Goal: Task Accomplishment & Management: Manage account settings

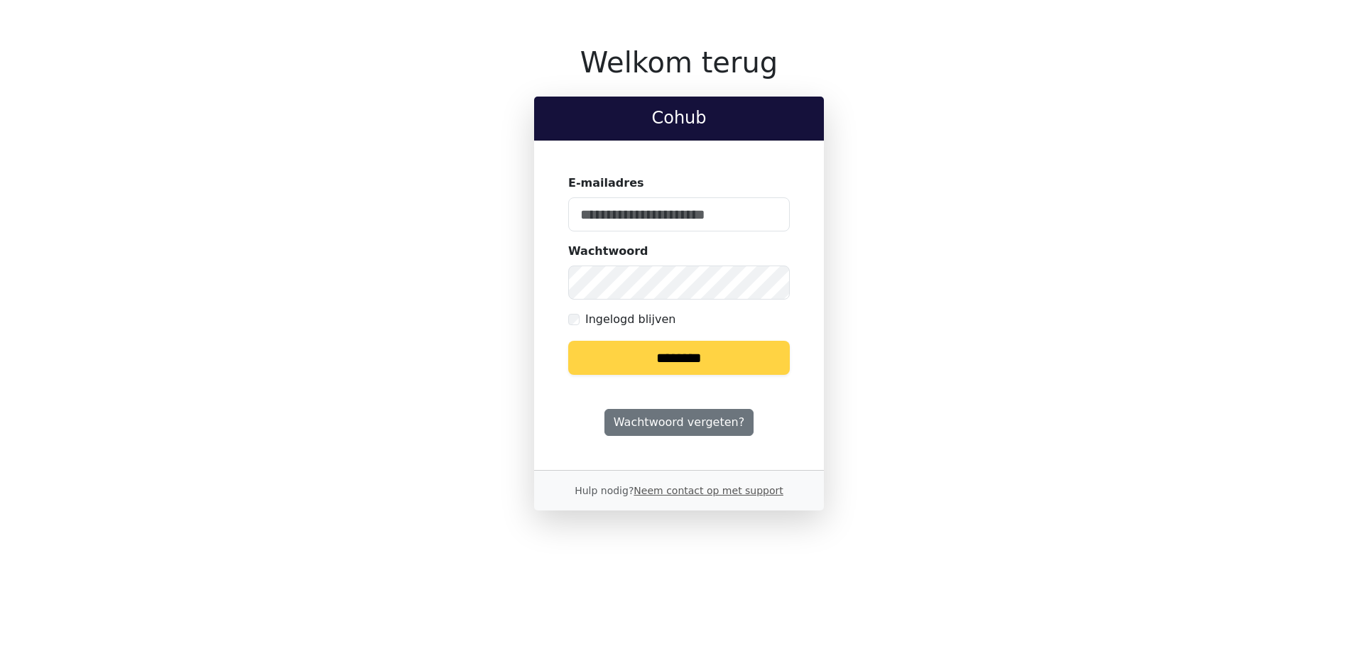
type input "**********"
click at [644, 346] on input "********" at bounding box center [679, 358] width 222 height 34
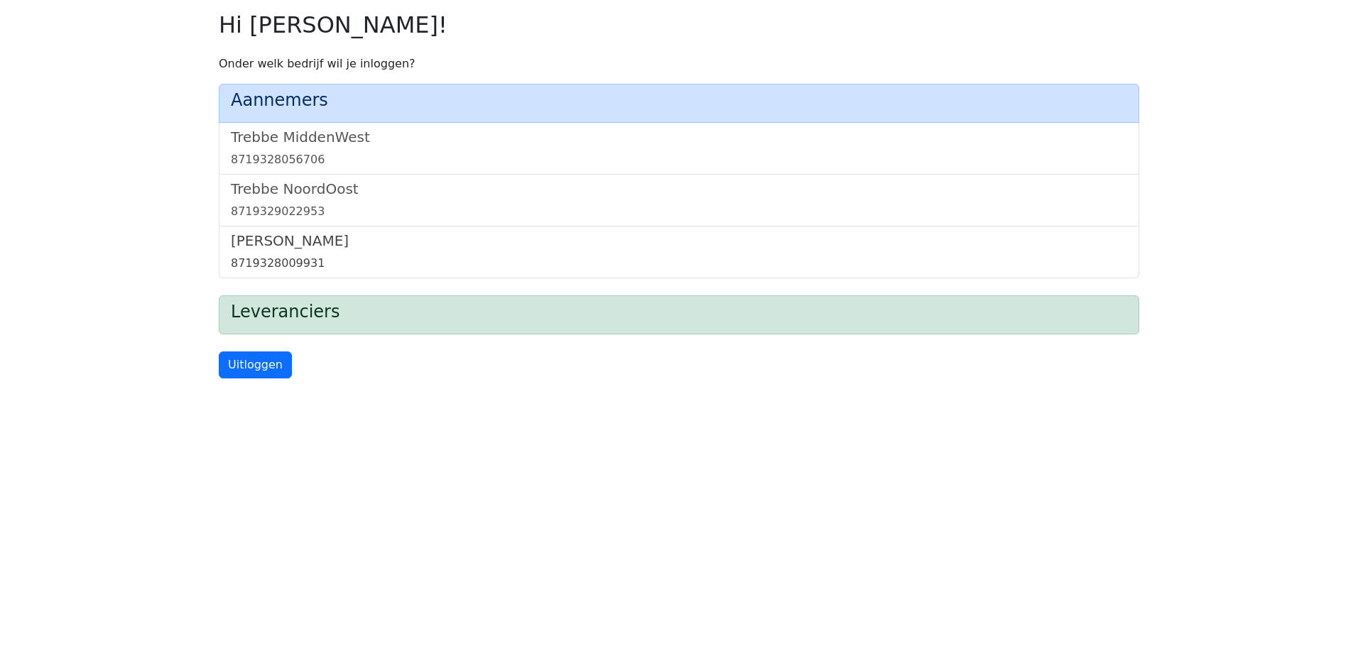
click at [286, 255] on div "8719328009931" at bounding box center [679, 263] width 897 height 17
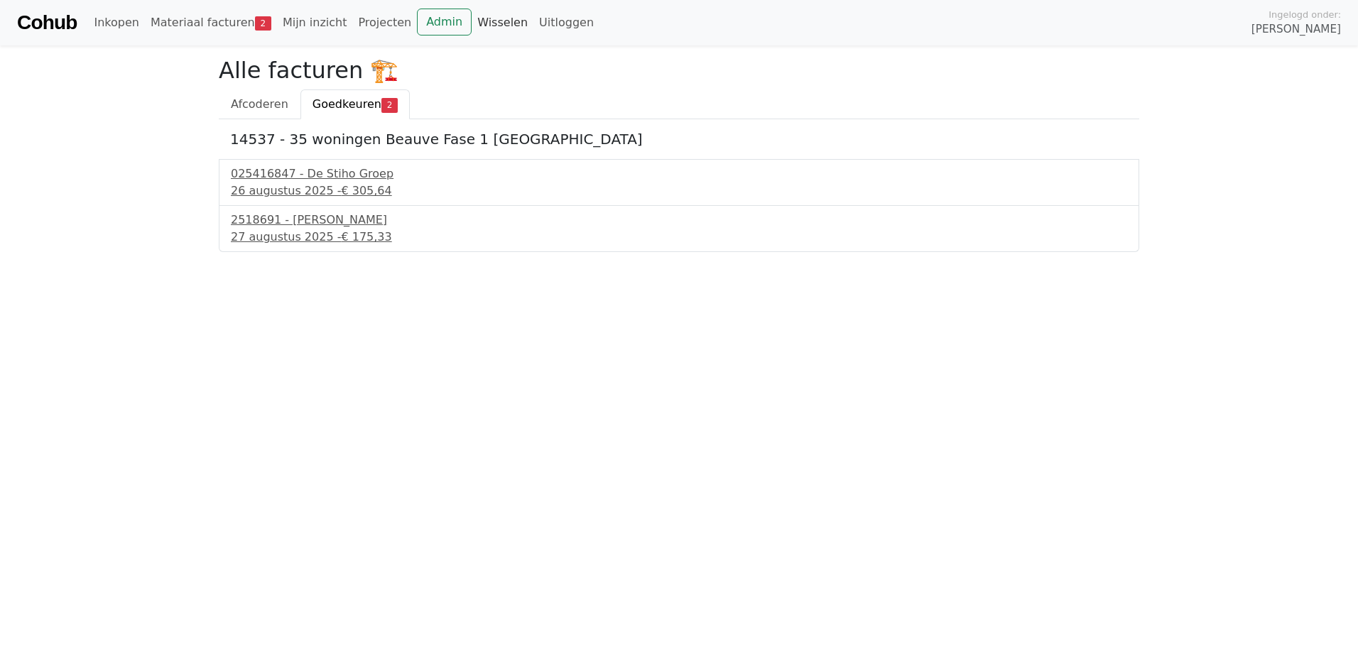
click at [475, 22] on link "Wisselen" at bounding box center [503, 23] width 62 height 28
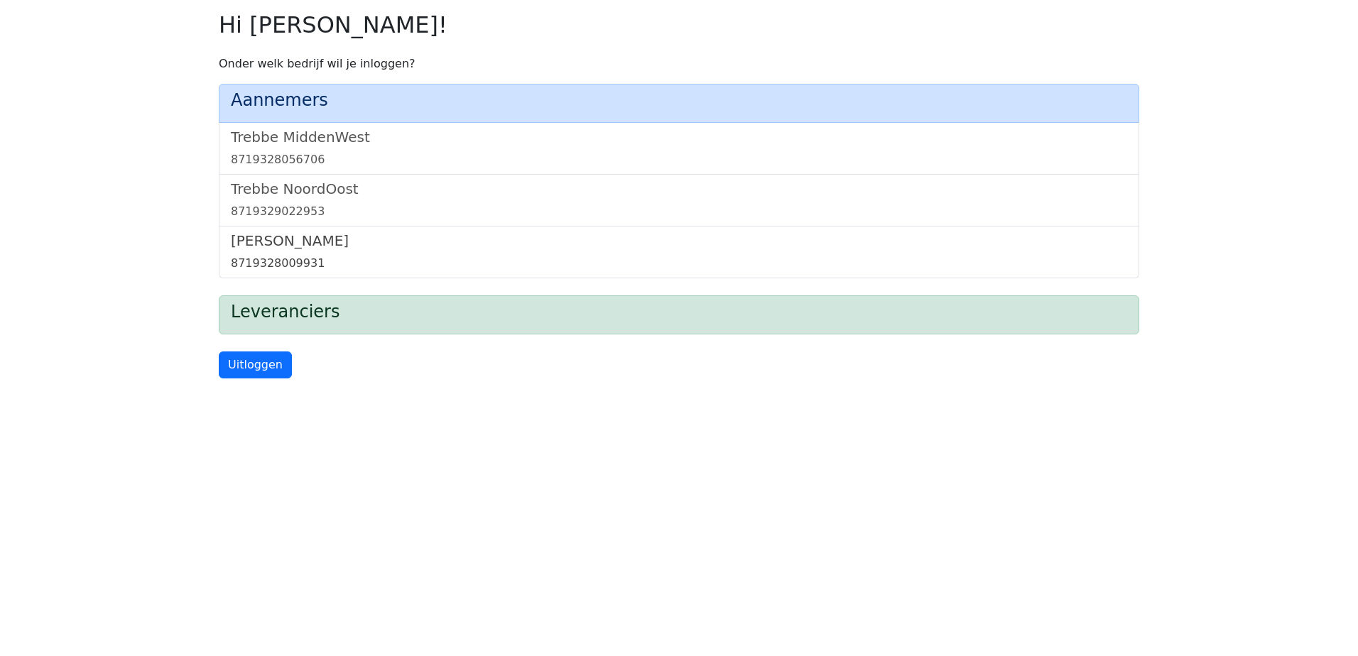
click at [314, 248] on h5 "[PERSON_NAME]" at bounding box center [679, 240] width 897 height 17
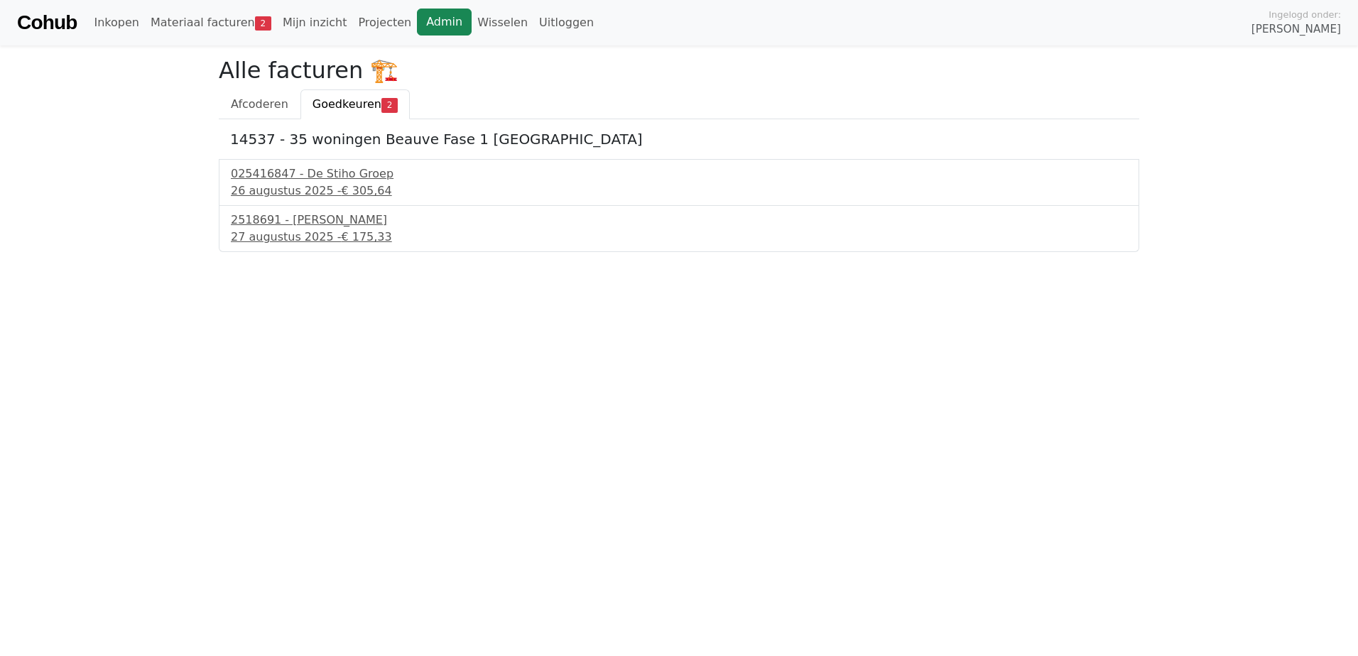
click at [426, 24] on link "Admin" at bounding box center [444, 22] width 55 height 27
click at [477, 31] on link "Wisselen" at bounding box center [503, 23] width 62 height 28
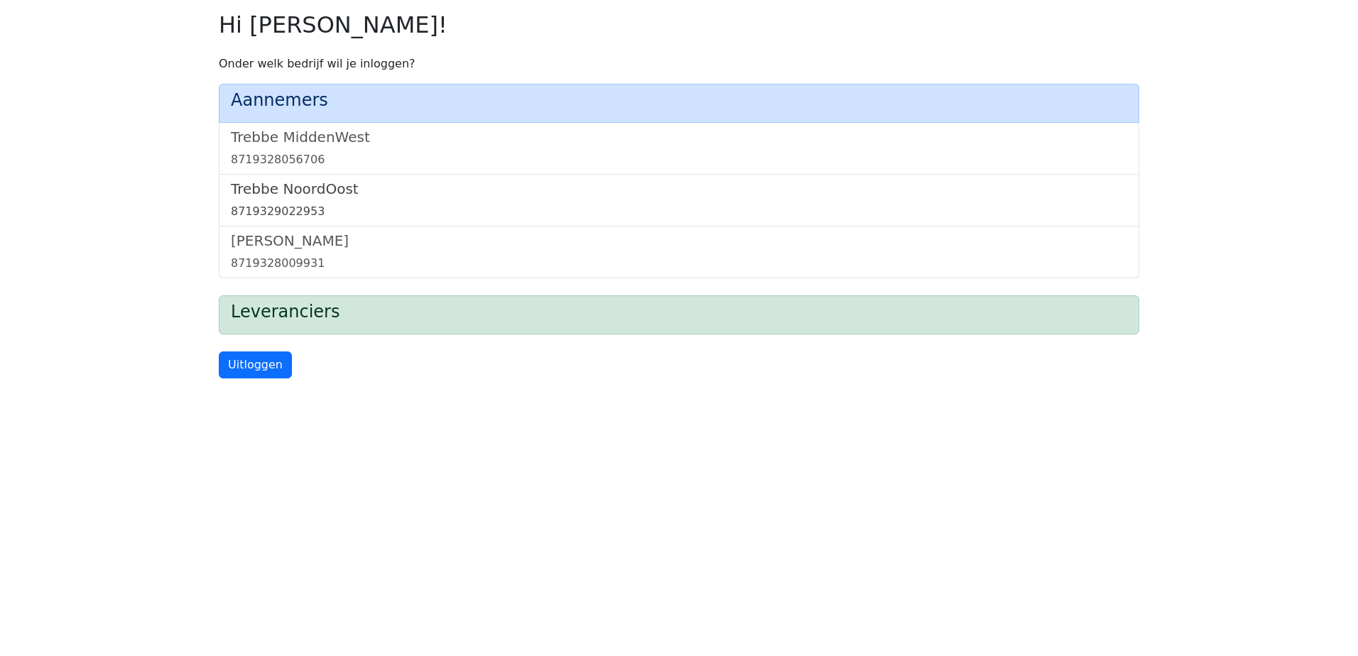
click at [330, 202] on link "Trebbe NoordOost 8719329022953" at bounding box center [679, 200] width 897 height 40
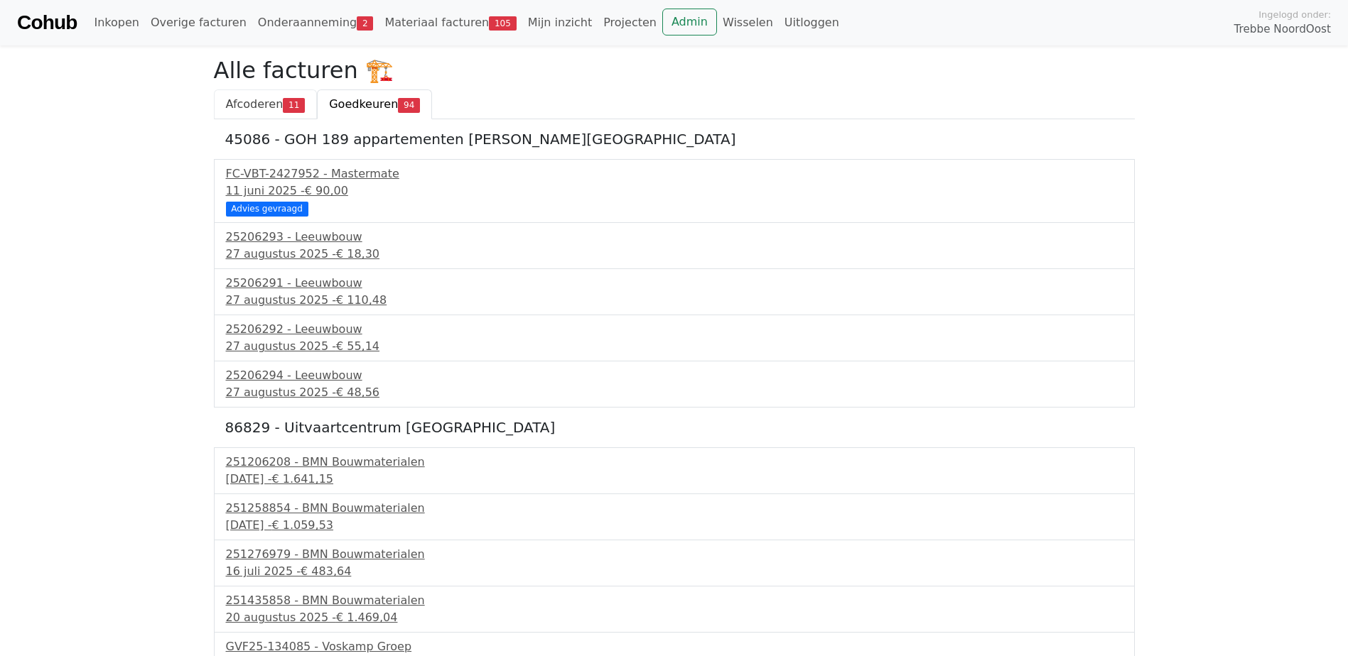
click at [259, 100] on span "Afcoderen" at bounding box center [255, 103] width 58 height 13
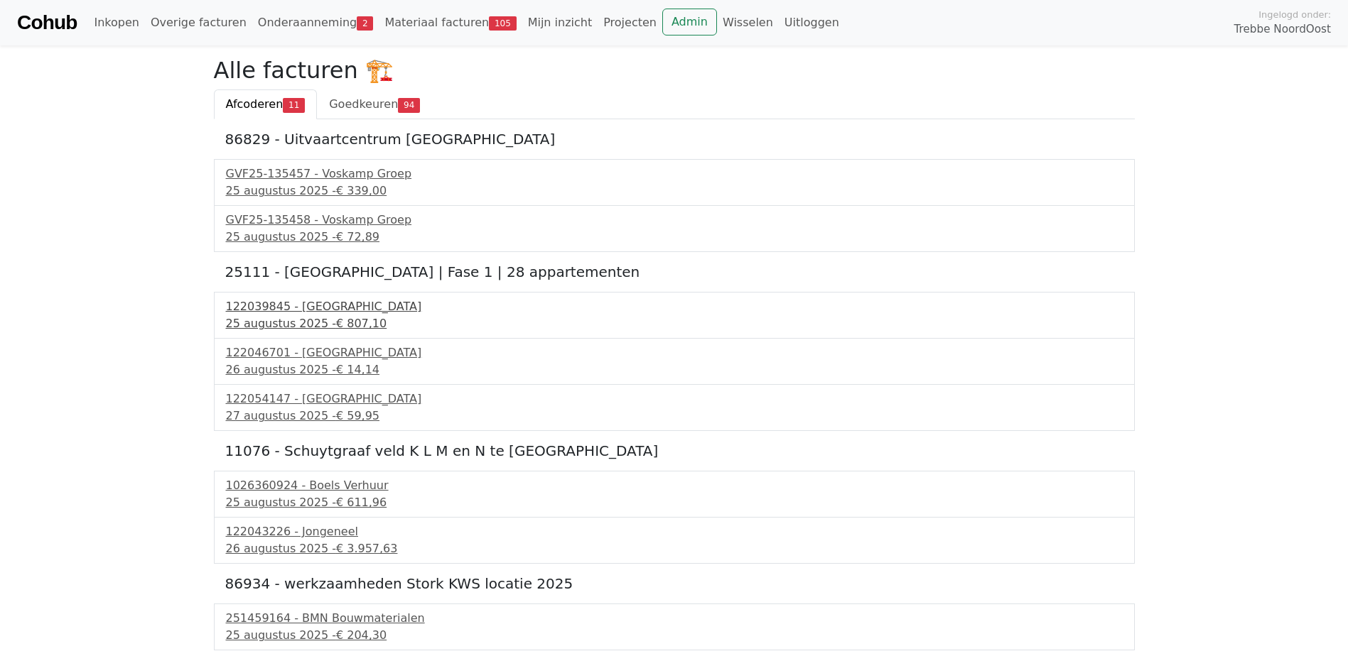
click at [336, 323] on span "€ 807,10" at bounding box center [361, 323] width 50 height 13
click at [318, 358] on div "122046701 - PontMeyer" at bounding box center [674, 353] width 897 height 17
click at [340, 413] on span "€ 59,95" at bounding box center [357, 415] width 43 height 13
click at [359, 98] on span "Goedkeuren" at bounding box center [363, 103] width 69 height 13
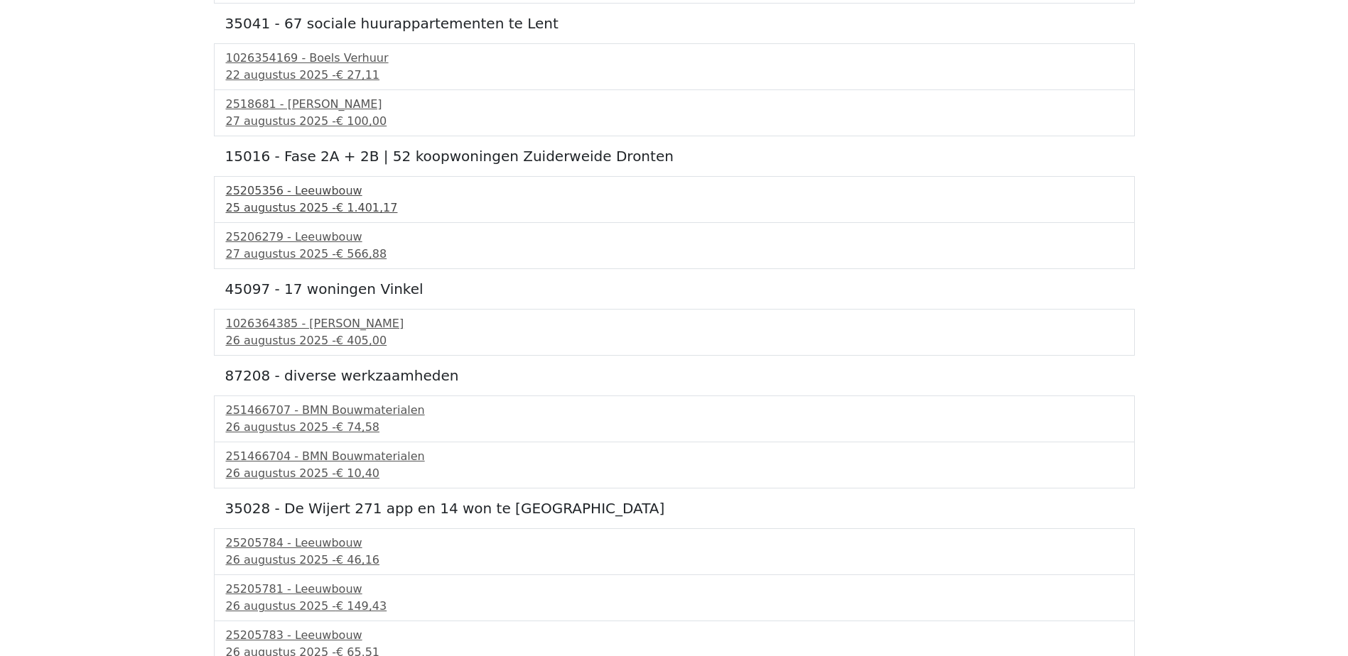
scroll to position [3197, 0]
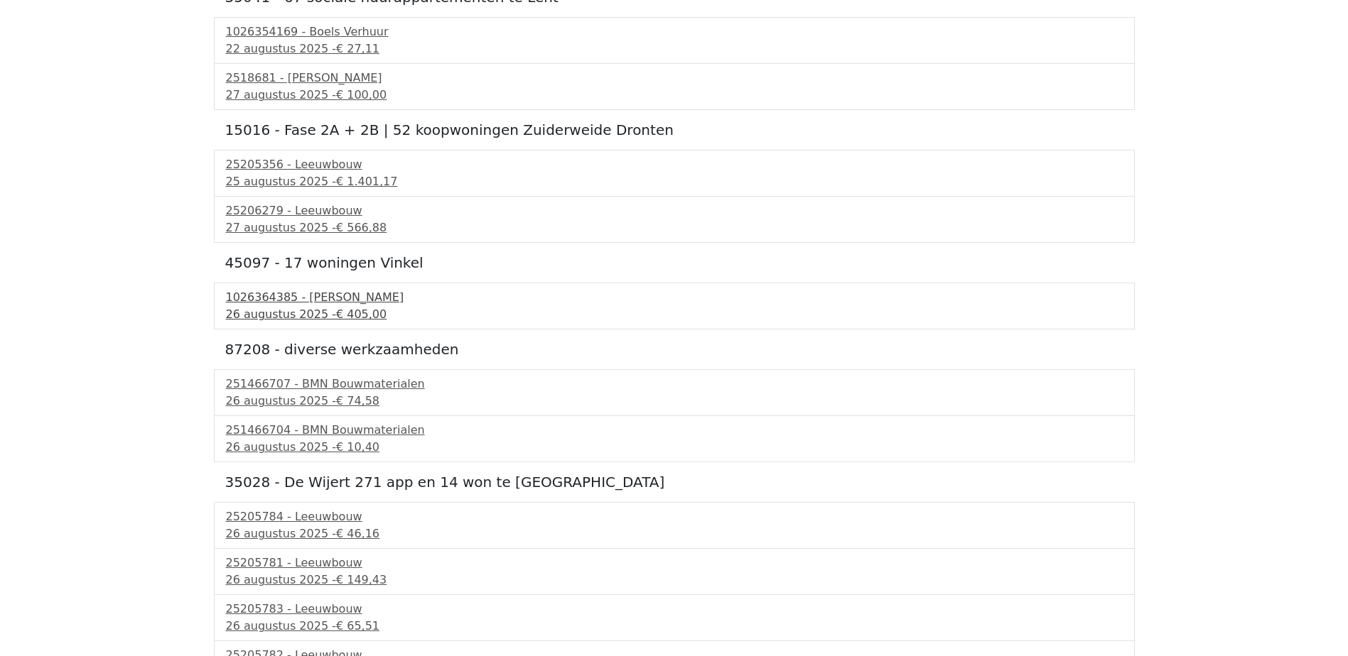
click at [319, 309] on div "26 augustus 2025 - € 405,00" at bounding box center [674, 314] width 897 height 17
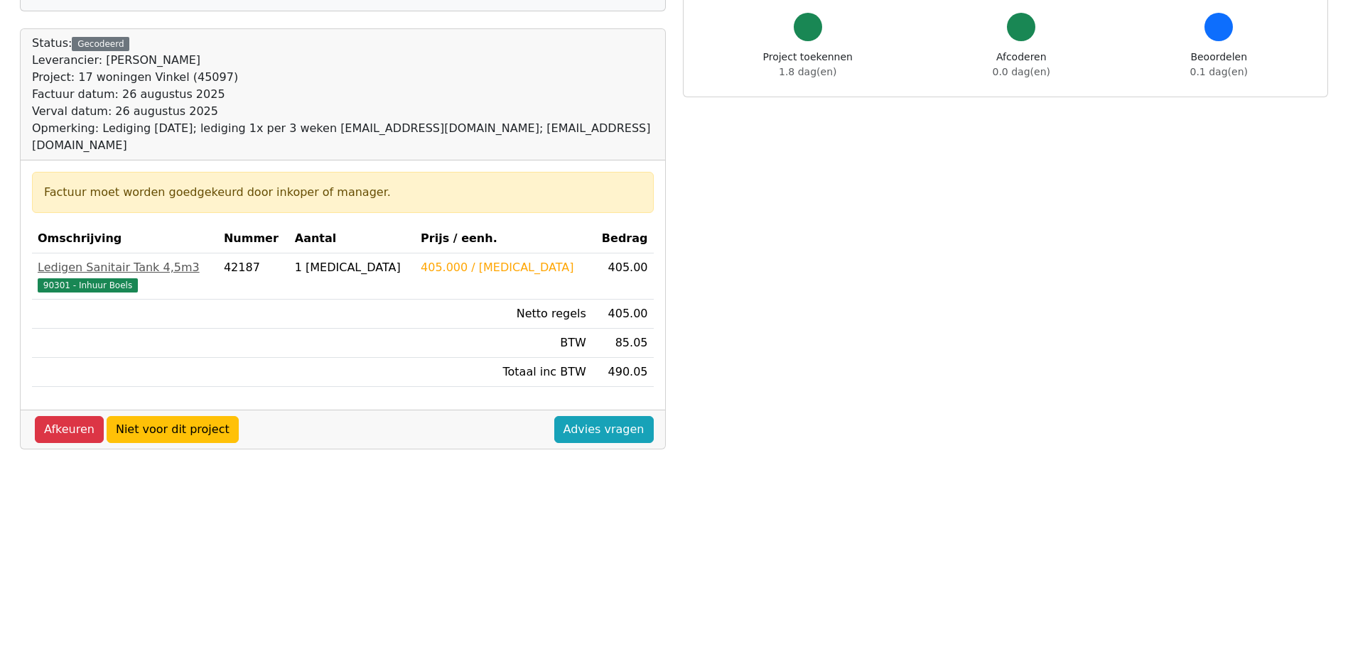
scroll to position [113, 0]
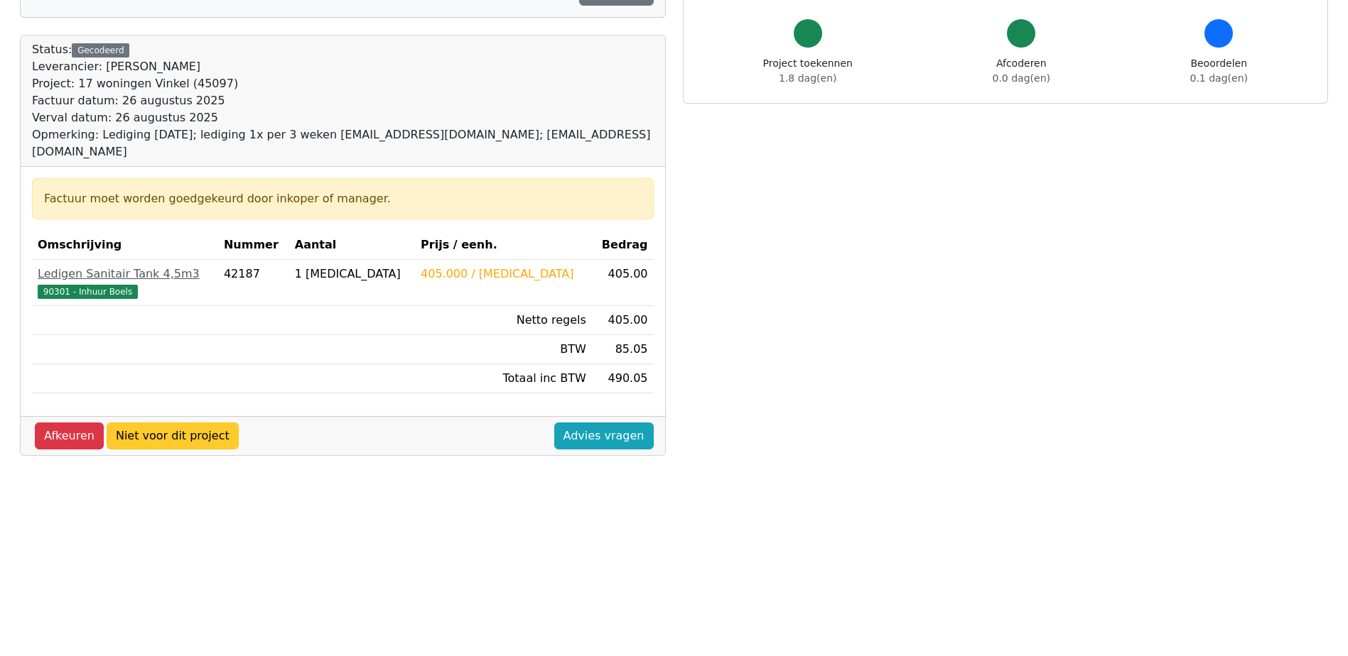
click at [196, 423] on link "Niet voor dit project" at bounding box center [173, 436] width 132 height 27
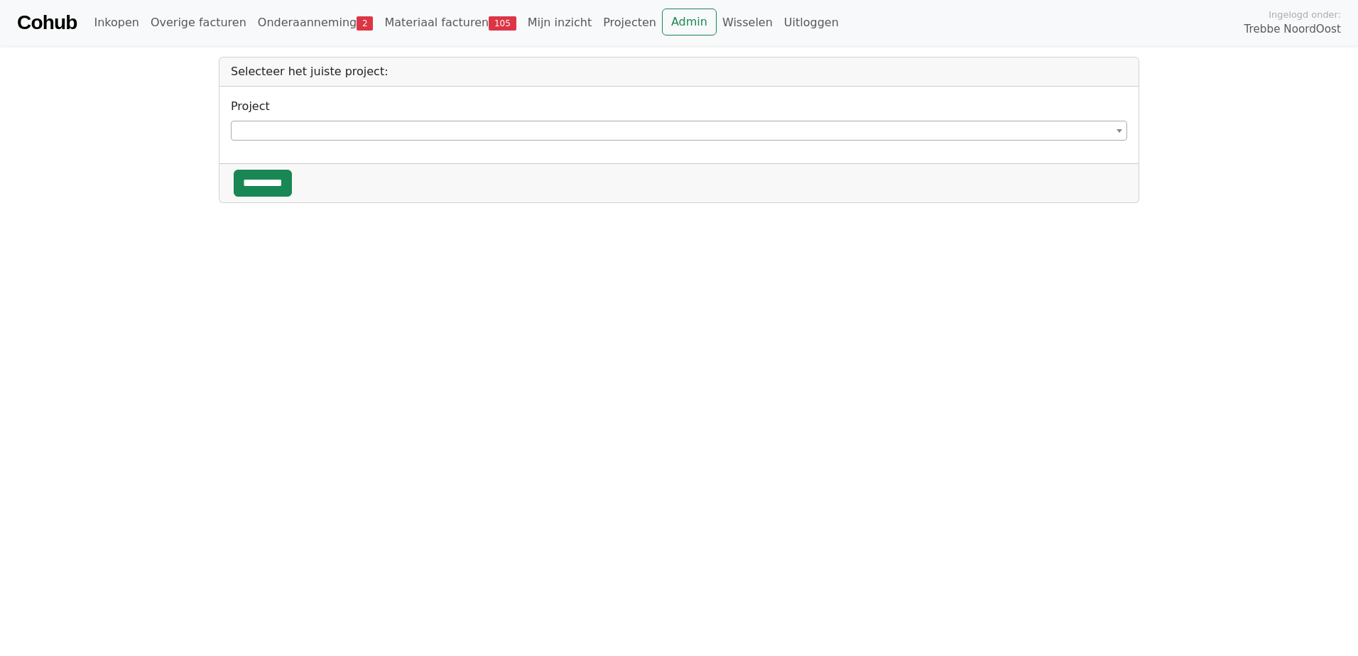
click at [322, 134] on span at bounding box center [679, 131] width 897 height 20
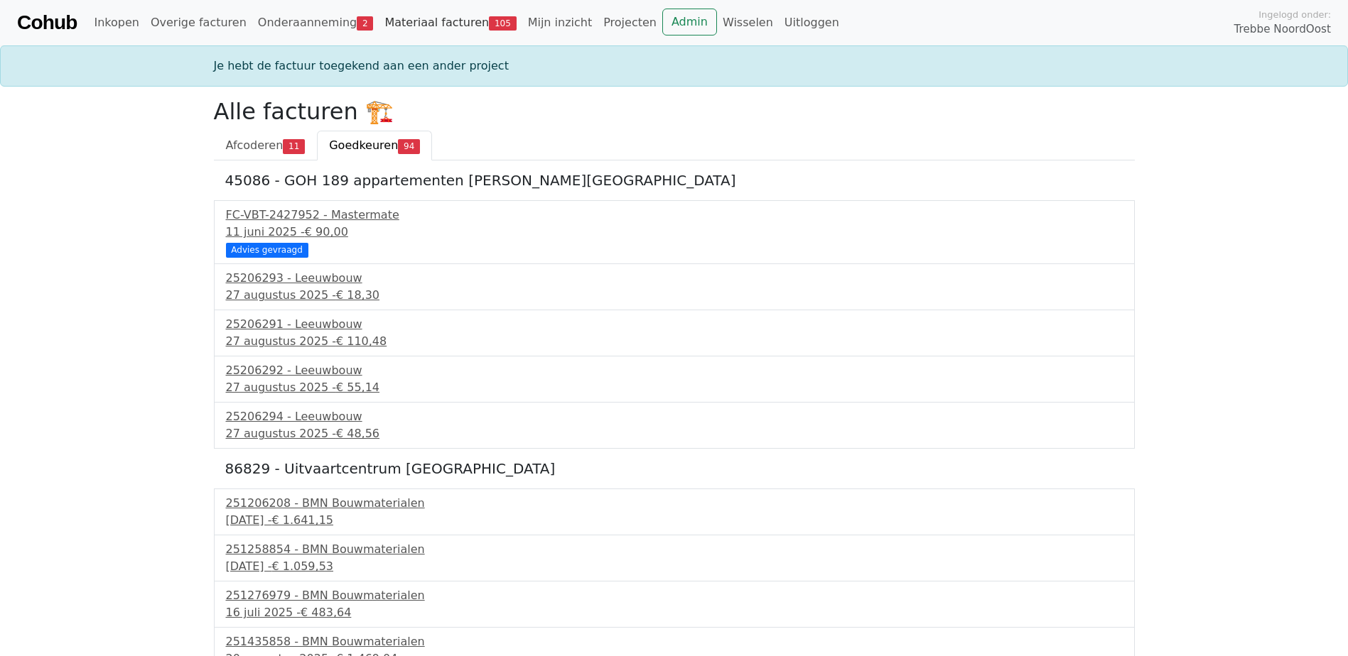
click at [440, 21] on link "Materiaal facturen 105" at bounding box center [450, 23] width 143 height 28
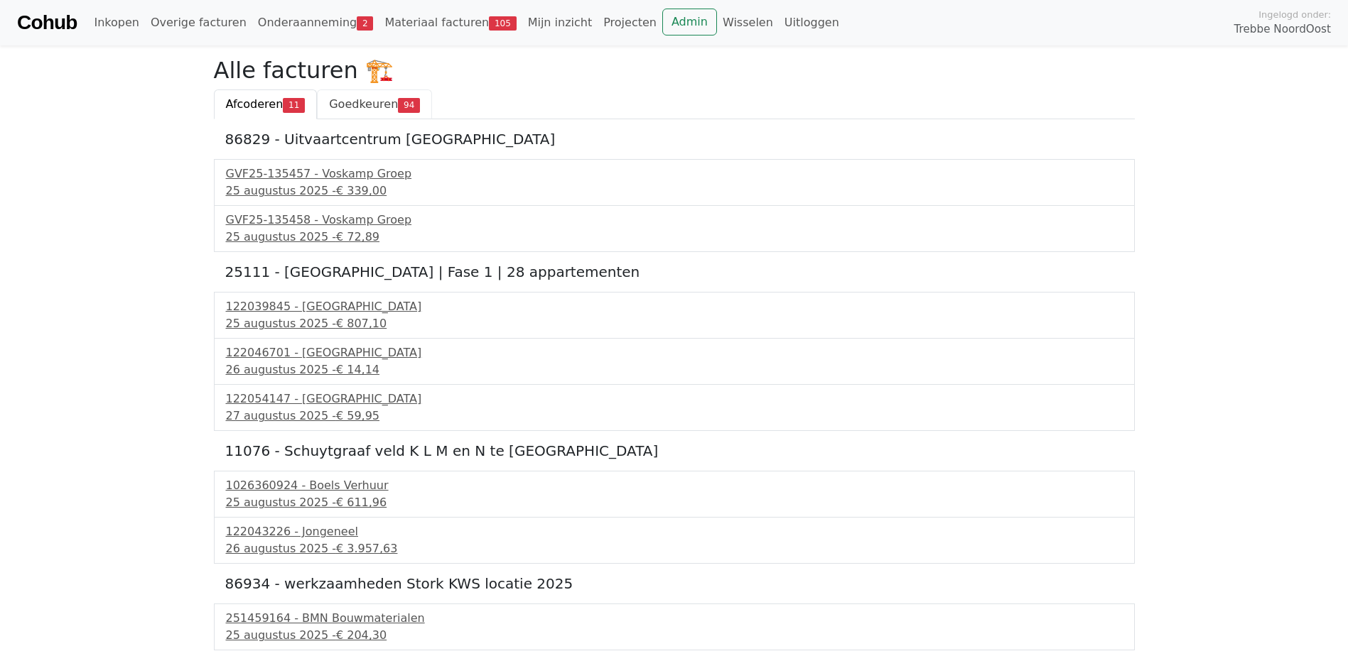
click at [365, 107] on span "Goedkeuren" at bounding box center [363, 103] width 69 height 13
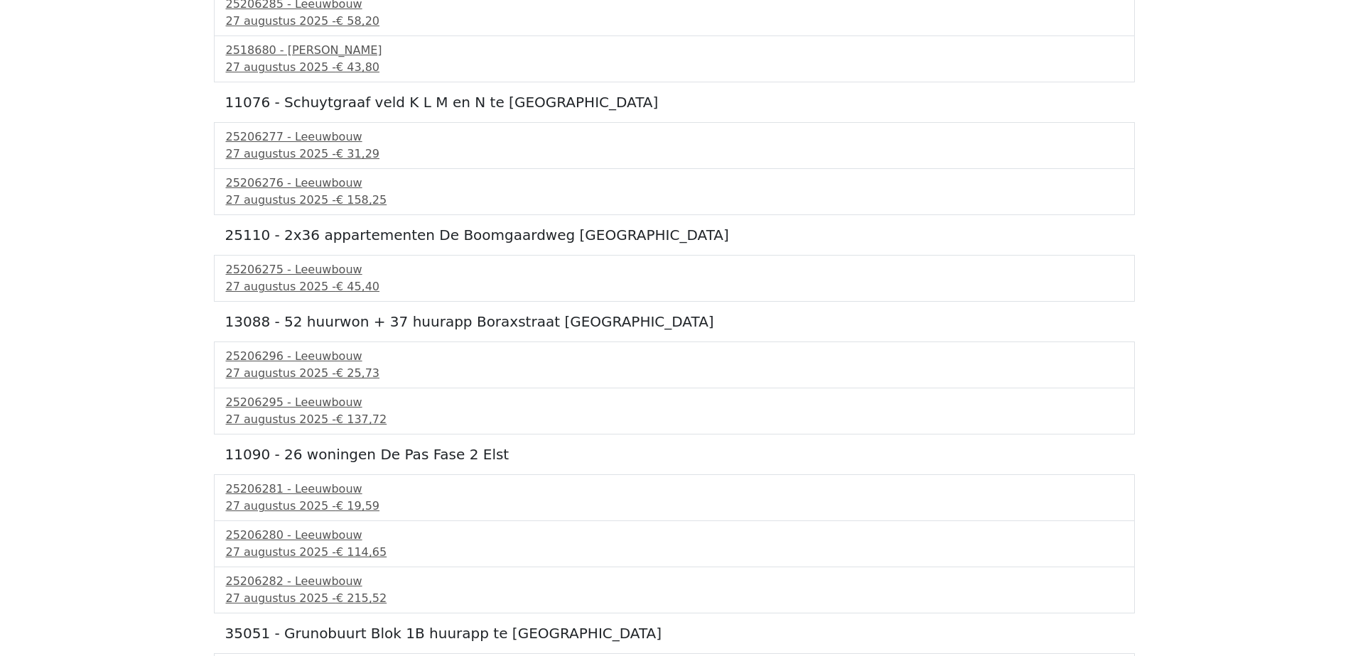
scroll to position [3907, 0]
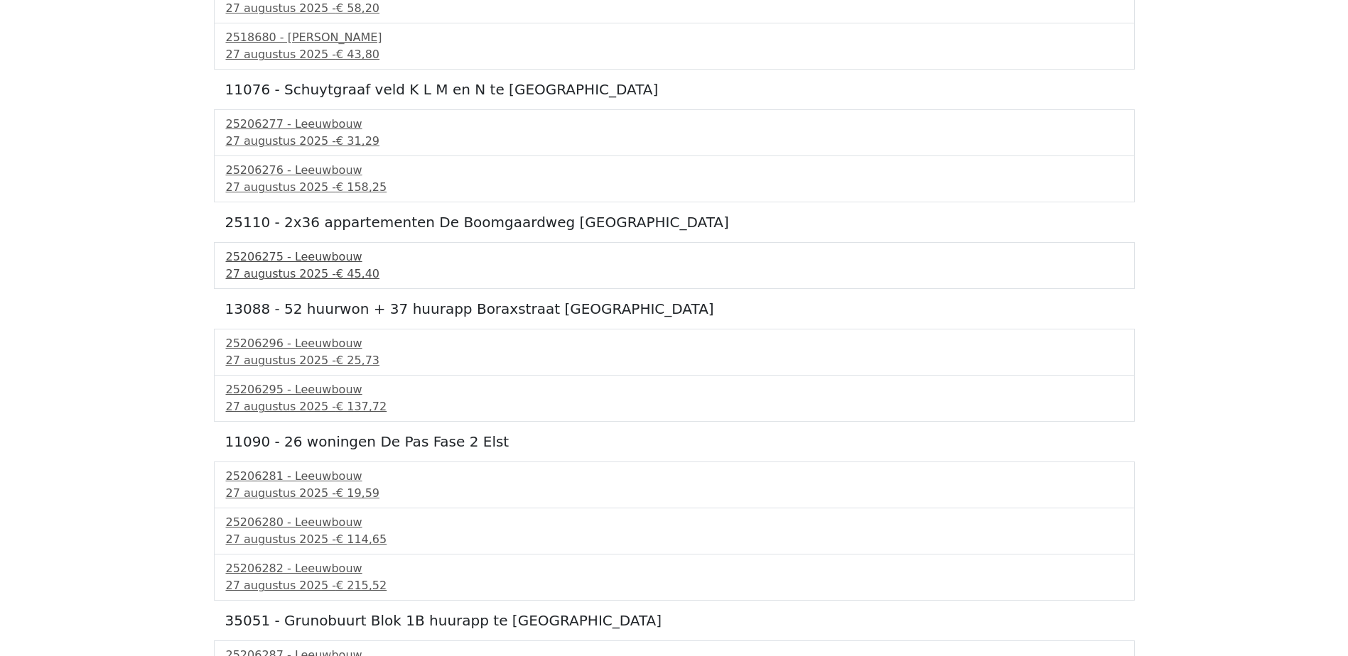
click at [305, 270] on div "27 augustus 2025 - € 45,40" at bounding box center [674, 274] width 897 height 17
click at [320, 395] on div "25206295 - Leeuwbouw" at bounding box center [674, 389] width 897 height 17
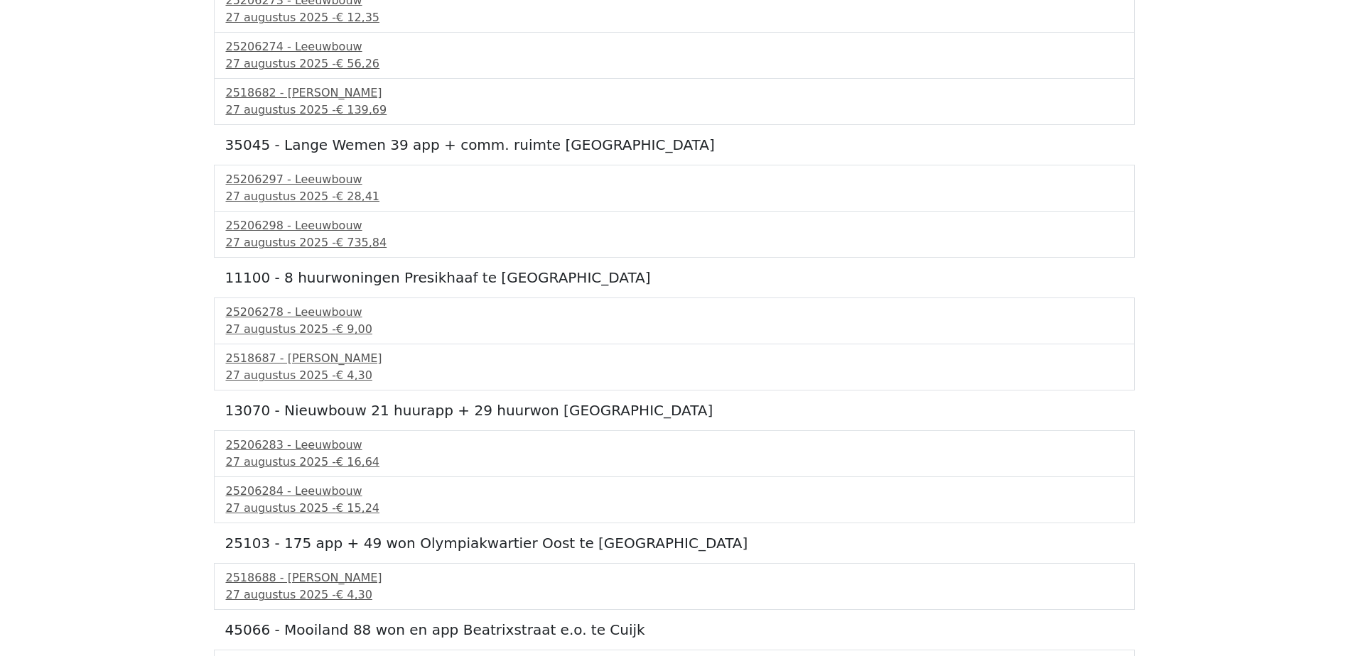
scroll to position [4902, 0]
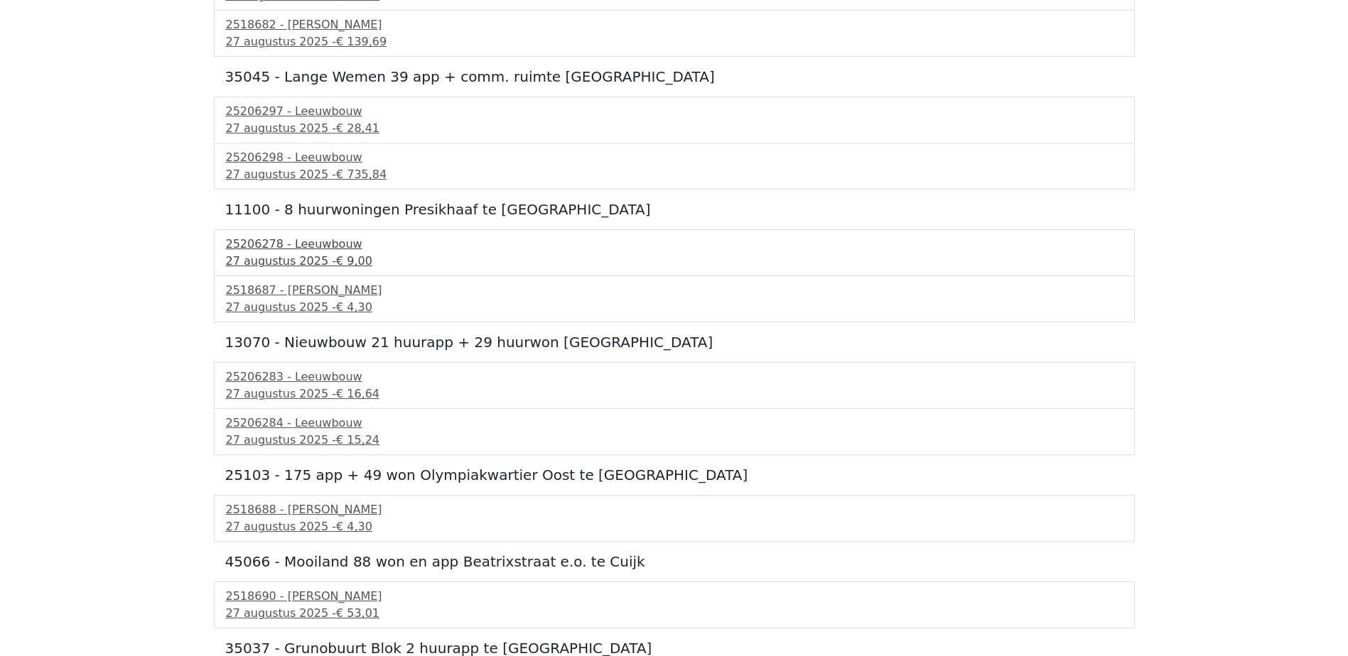
click at [308, 251] on div "25206278 - Leeuwbouw" at bounding box center [674, 244] width 897 height 17
click at [311, 309] on div "27 augustus 2025 - € 4,30" at bounding box center [674, 307] width 897 height 17
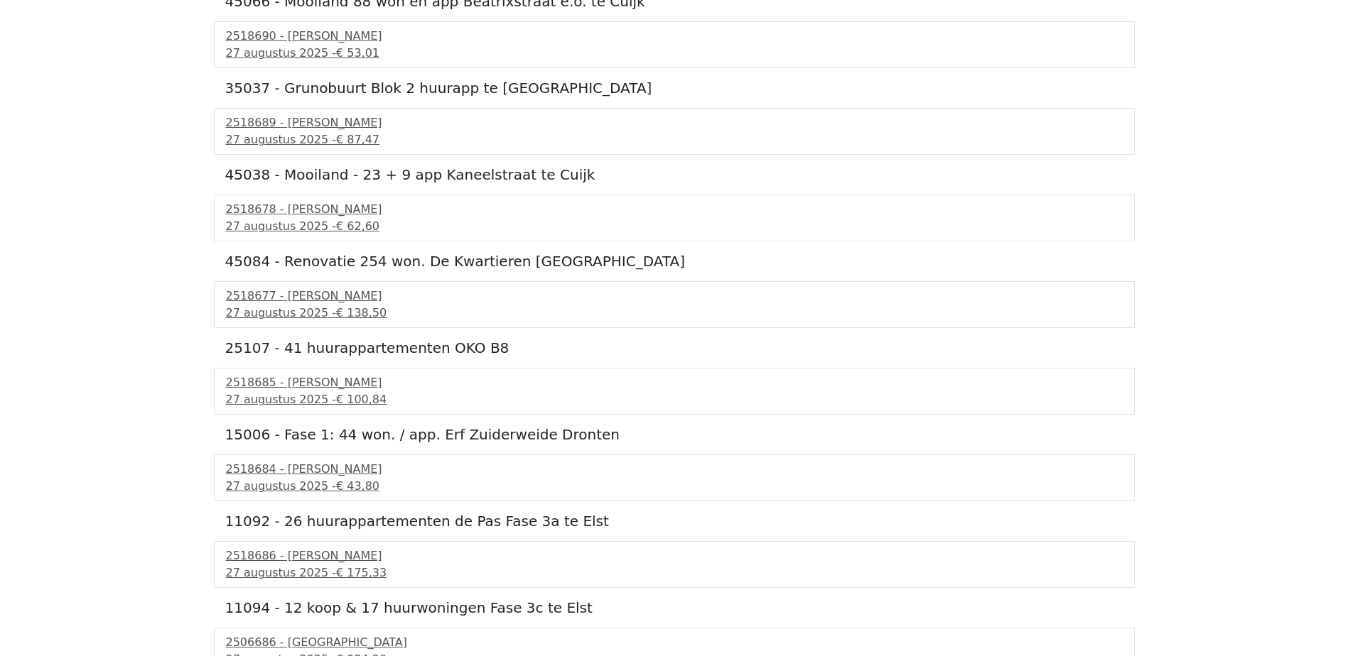
scroll to position [5481, 0]
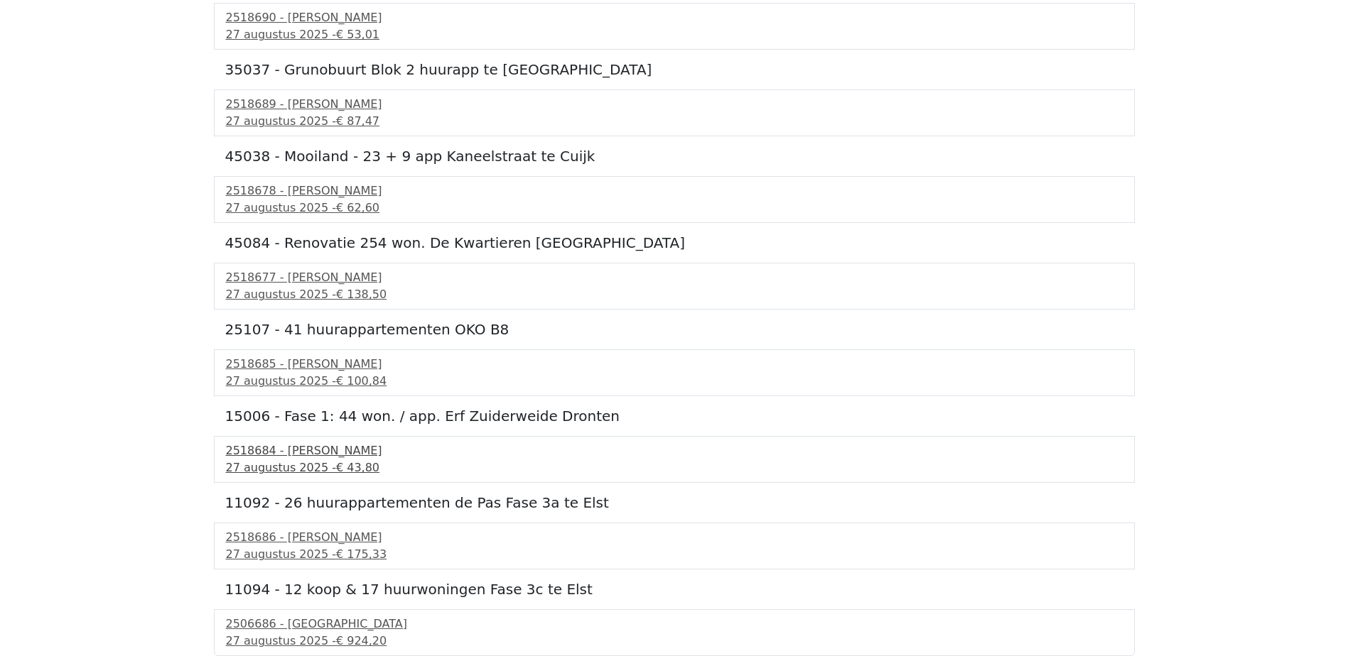
click at [336, 475] on span "€ 43,80" at bounding box center [357, 467] width 43 height 13
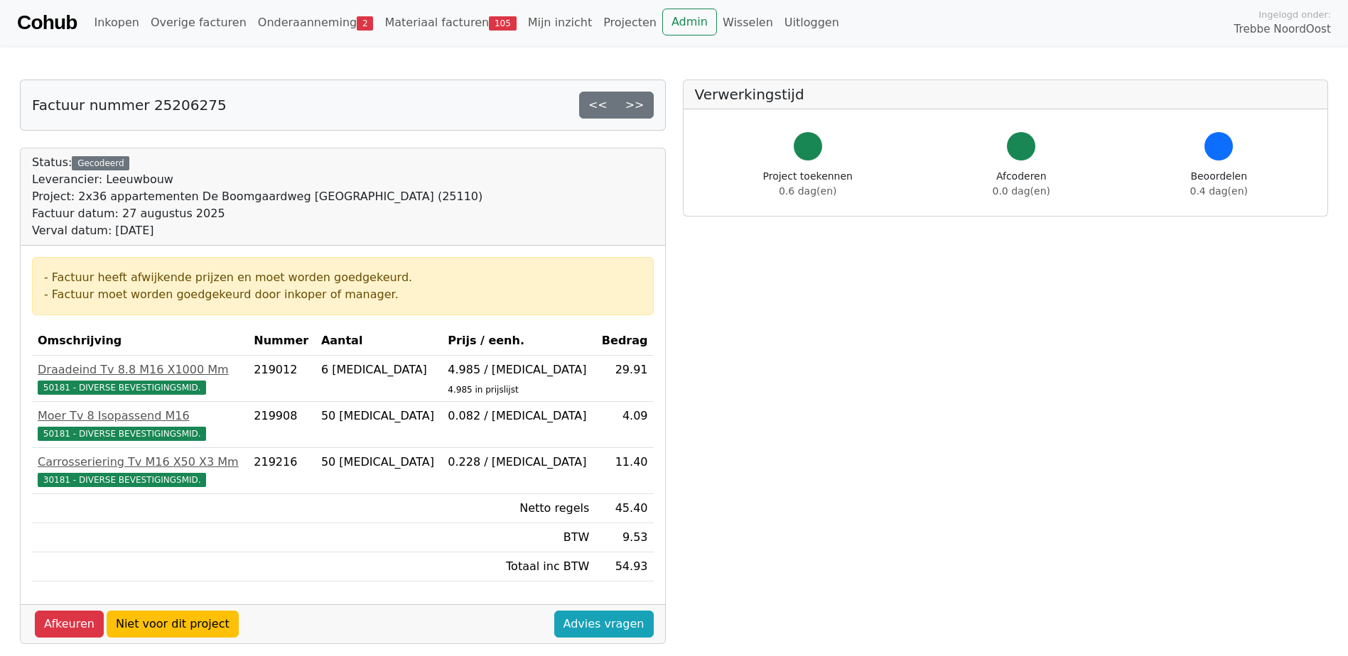
scroll to position [71, 0]
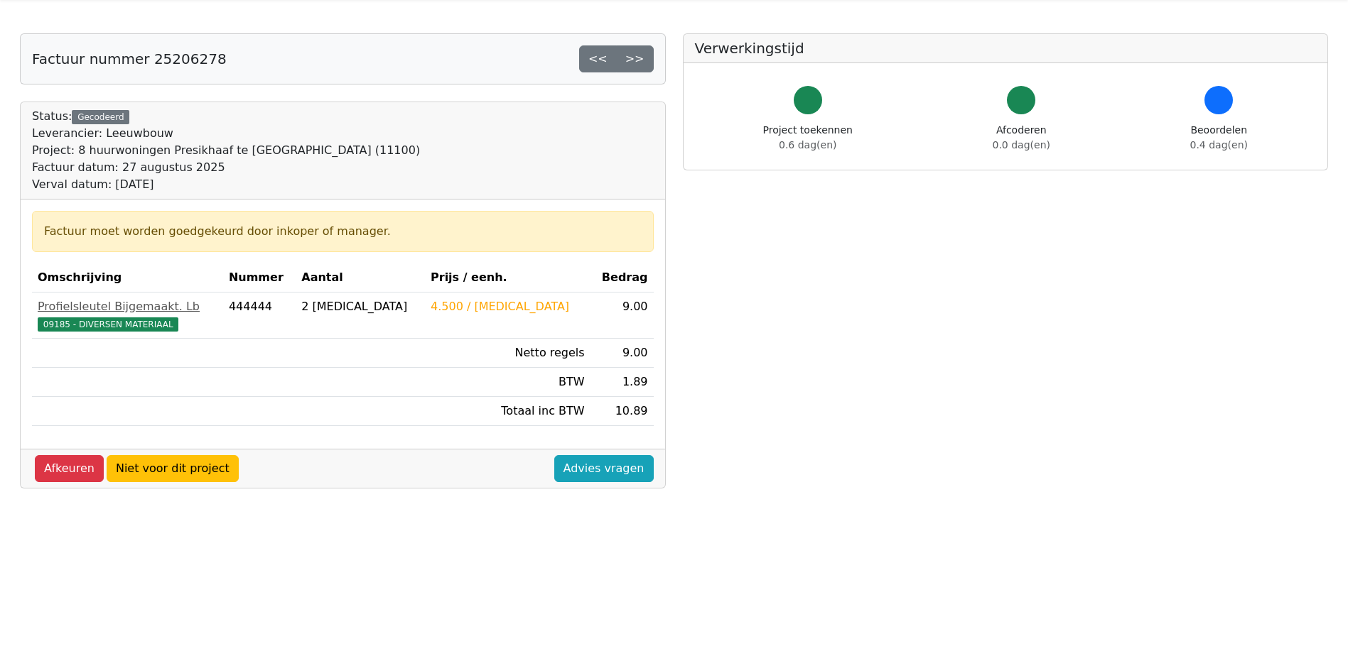
scroll to position [71, 0]
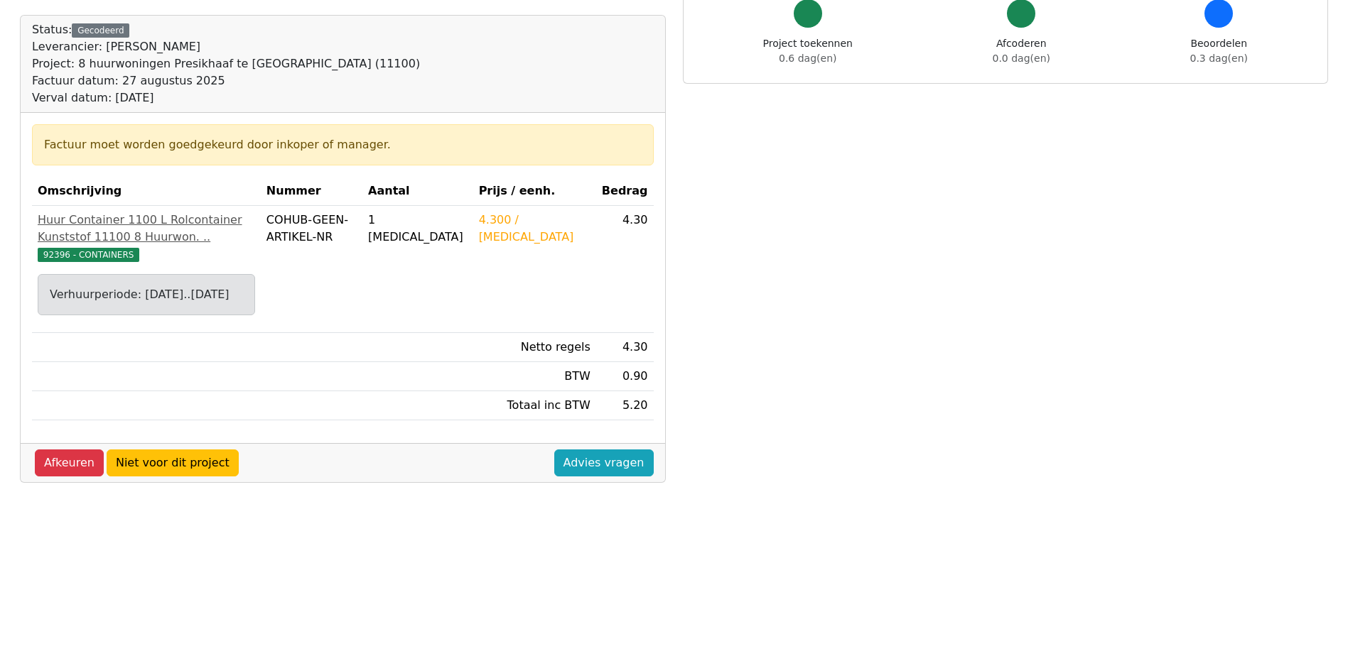
scroll to position [213, 0]
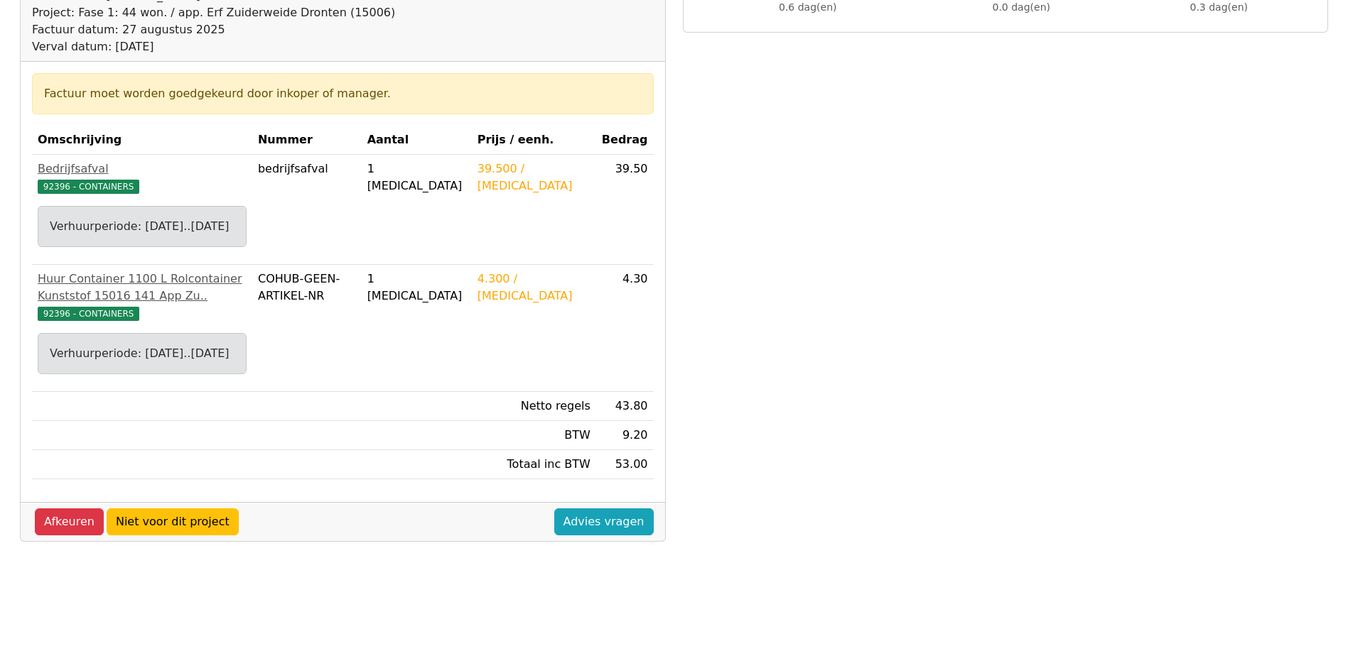
scroll to position [284, 0]
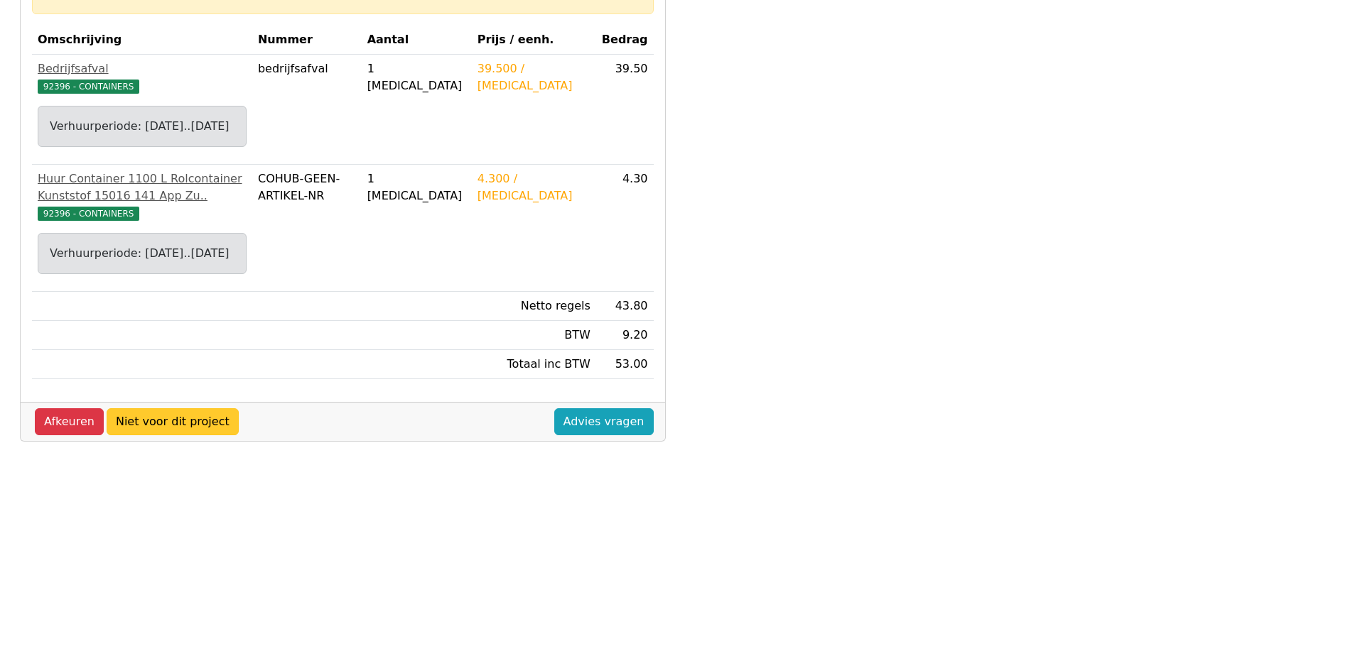
click at [182, 435] on link "Niet voor dit project" at bounding box center [173, 421] width 132 height 27
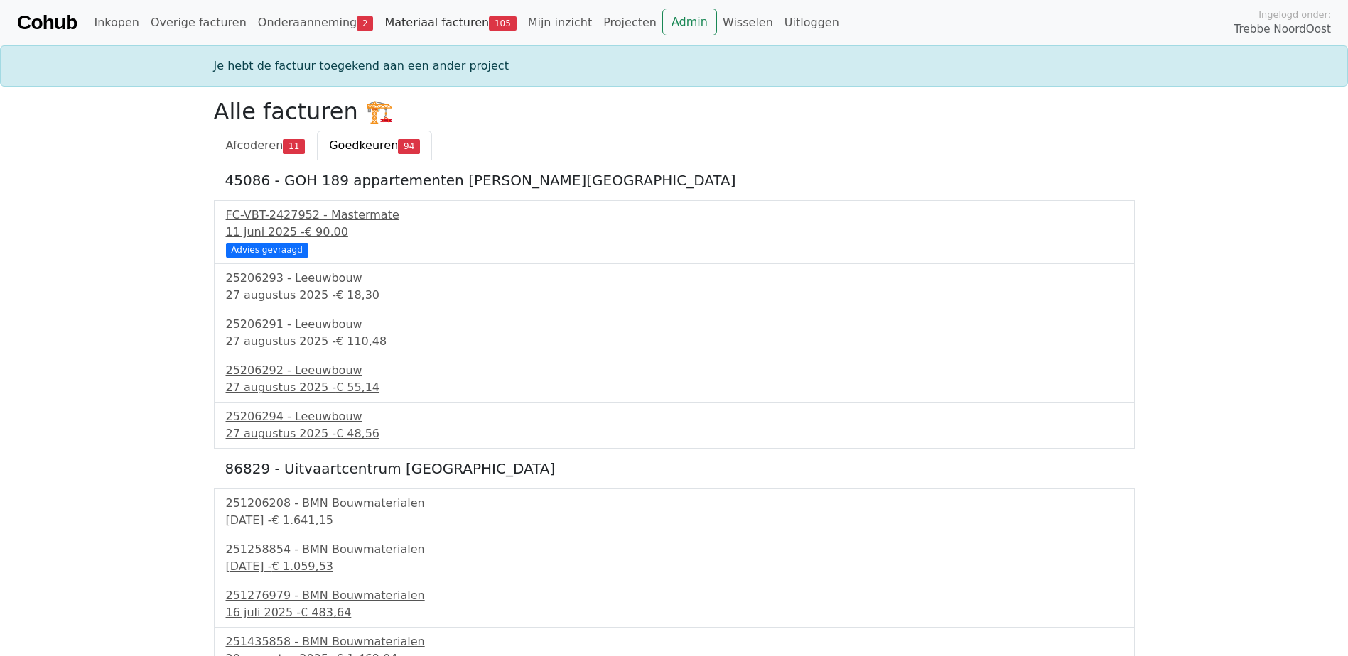
click at [450, 27] on link "Materiaal facturen 105" at bounding box center [450, 23] width 143 height 28
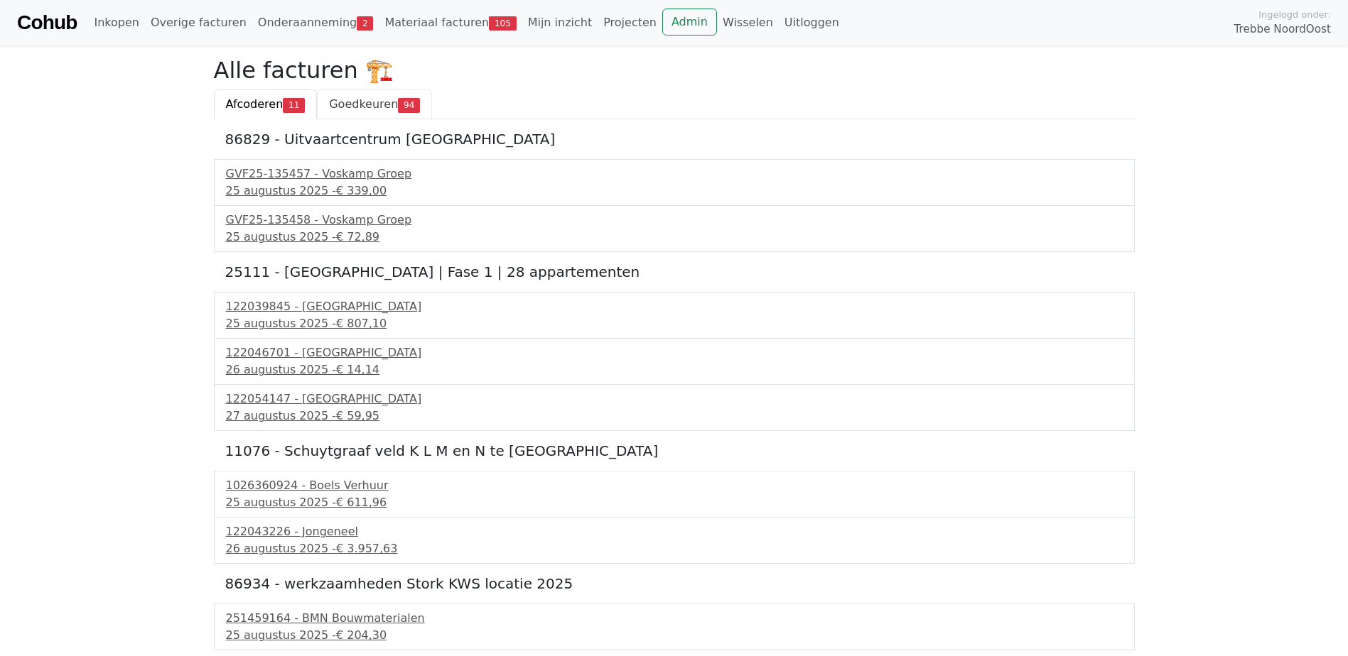
click at [371, 106] on span "Goedkeuren" at bounding box center [363, 103] width 69 height 13
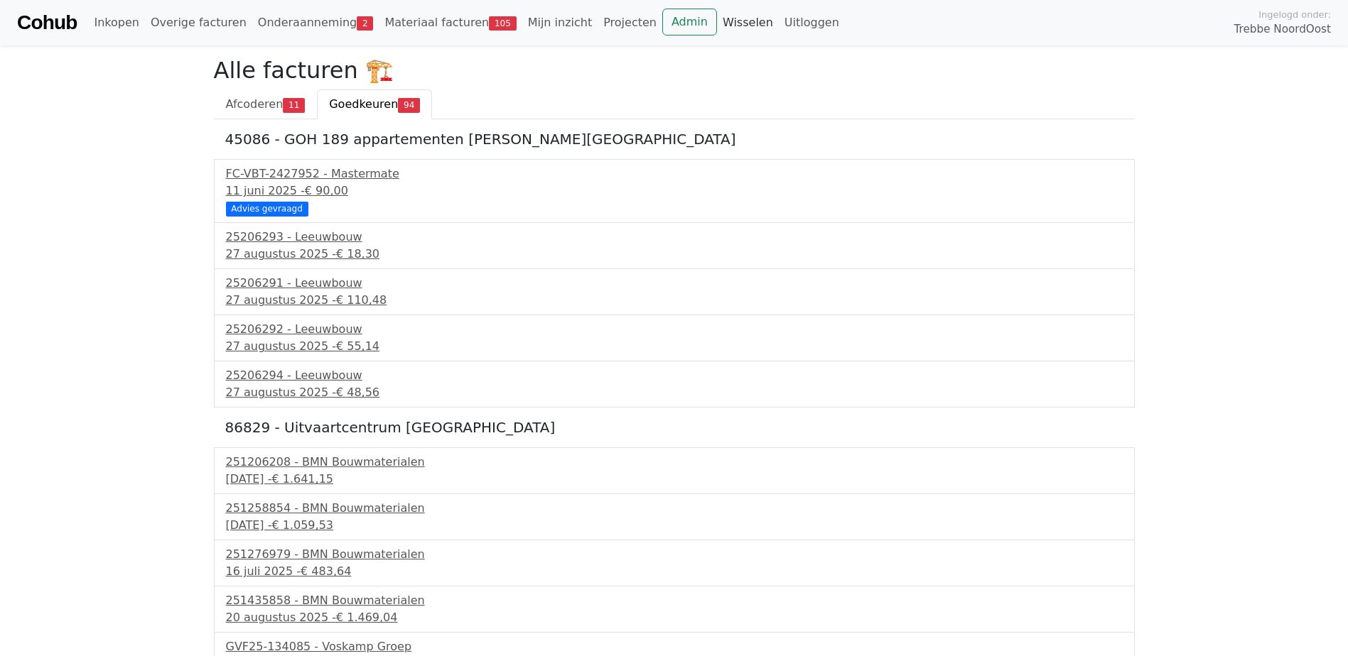
click at [717, 23] on link "Wisselen" at bounding box center [748, 23] width 62 height 28
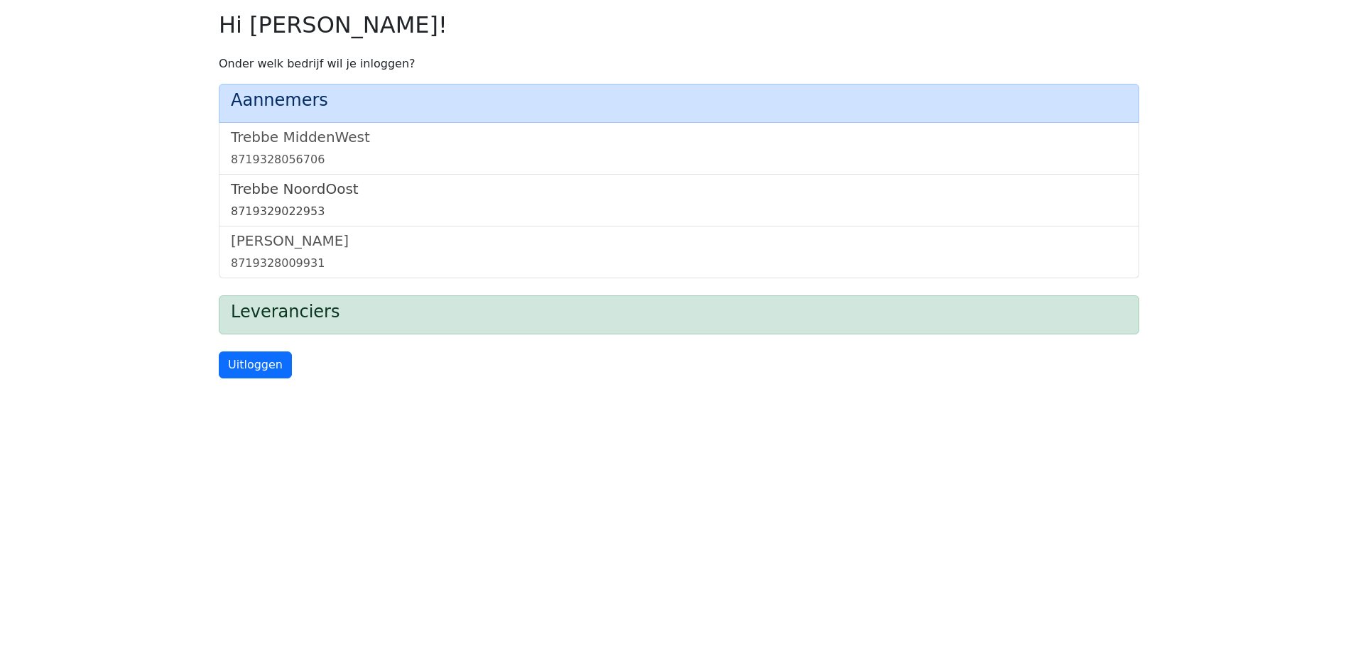
click at [303, 190] on h5 "Trebbe NoordOost" at bounding box center [679, 188] width 897 height 17
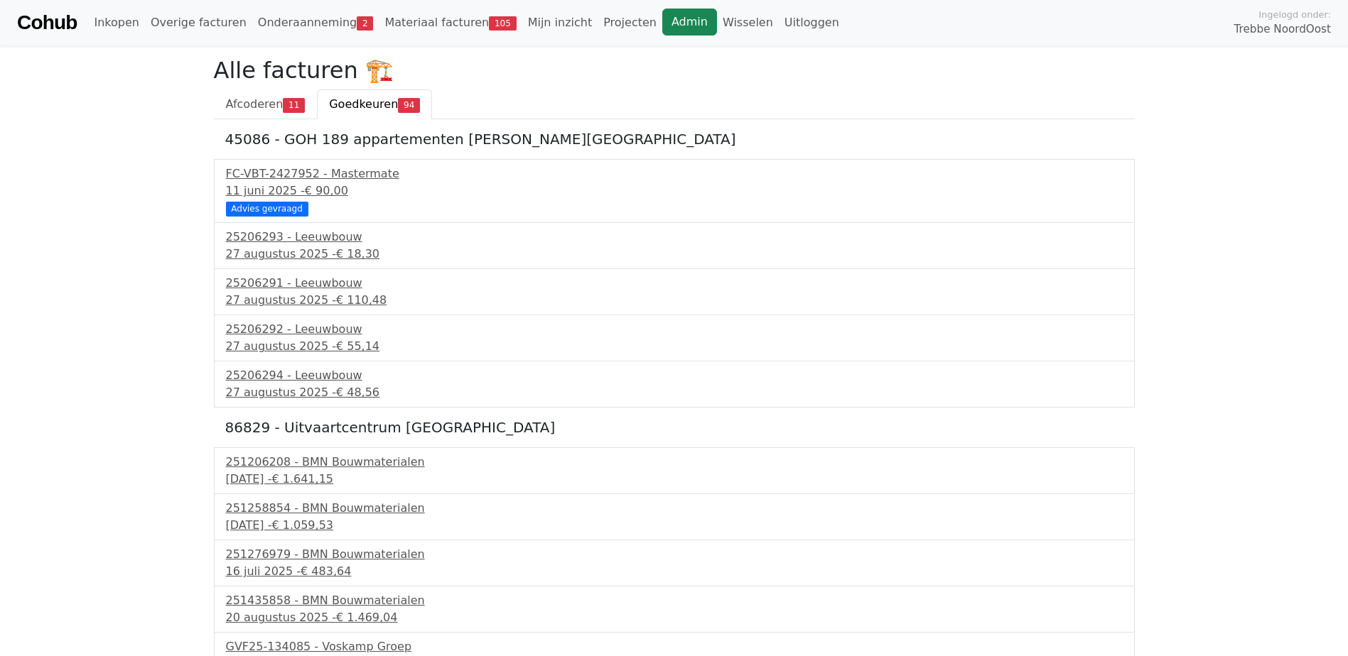
click at [662, 19] on link "Admin" at bounding box center [689, 22] width 55 height 27
